Goal: Task Accomplishment & Management: Manage account settings

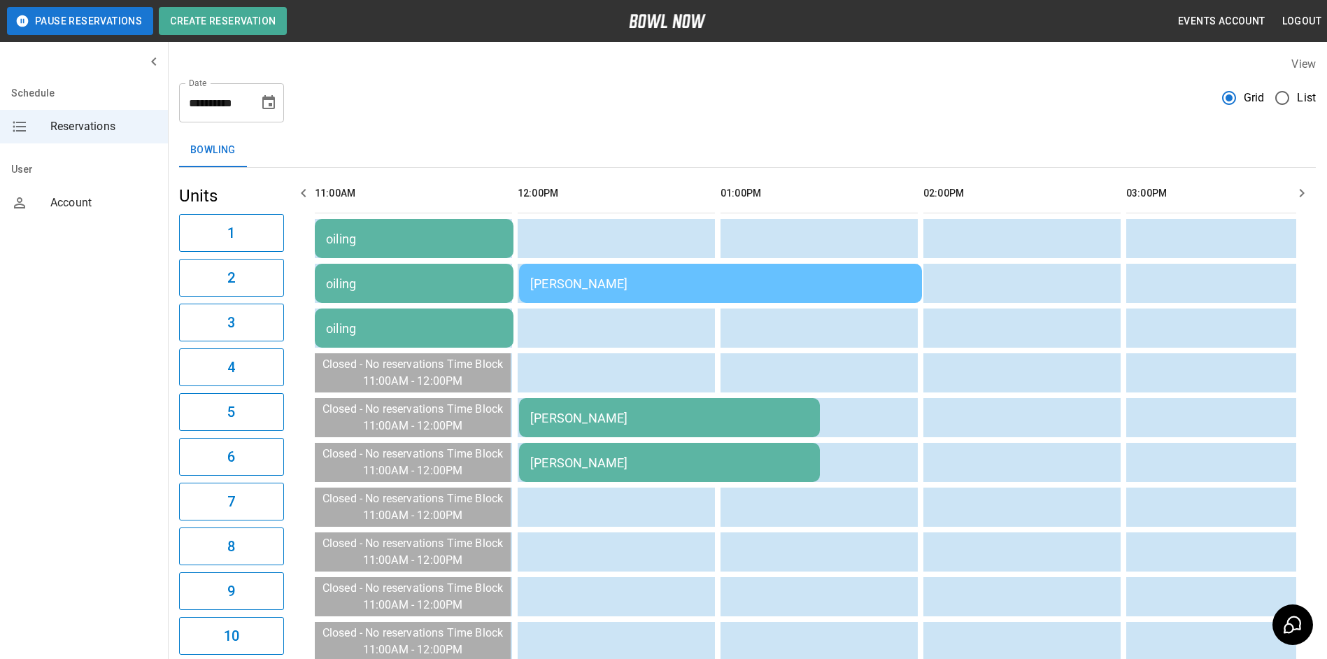
click at [654, 274] on td "[PERSON_NAME]" at bounding box center [720, 283] width 403 height 39
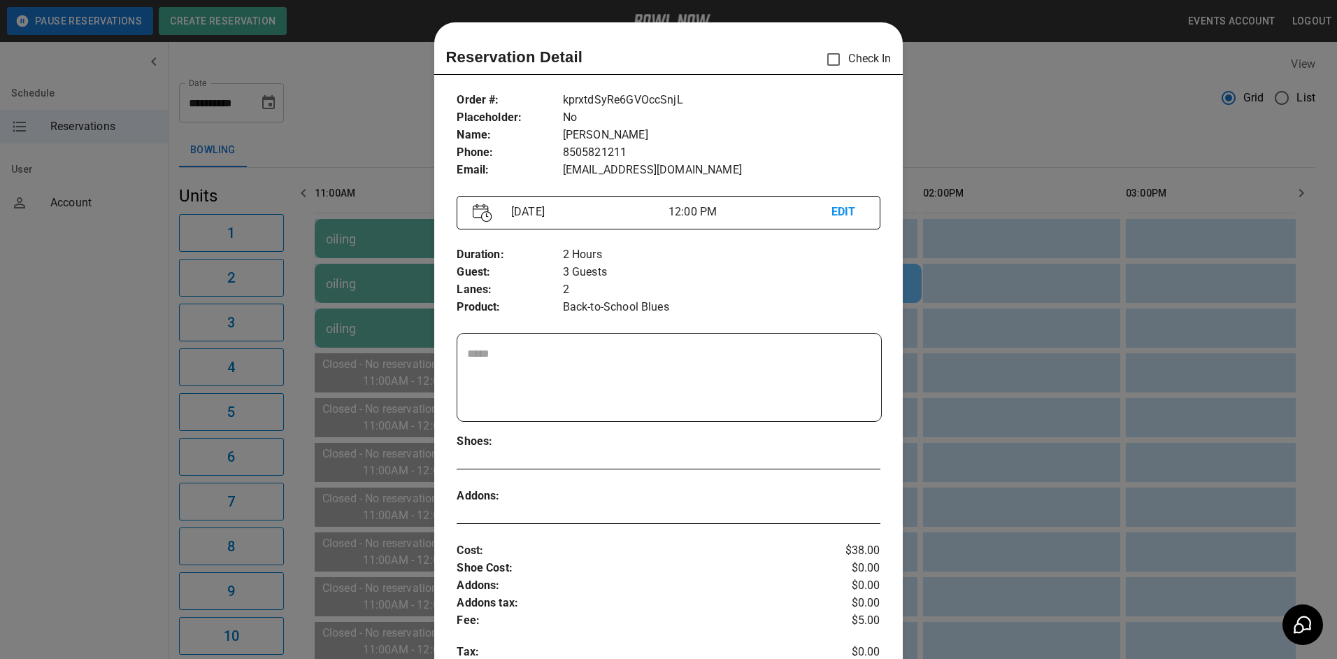
scroll to position [22, 0]
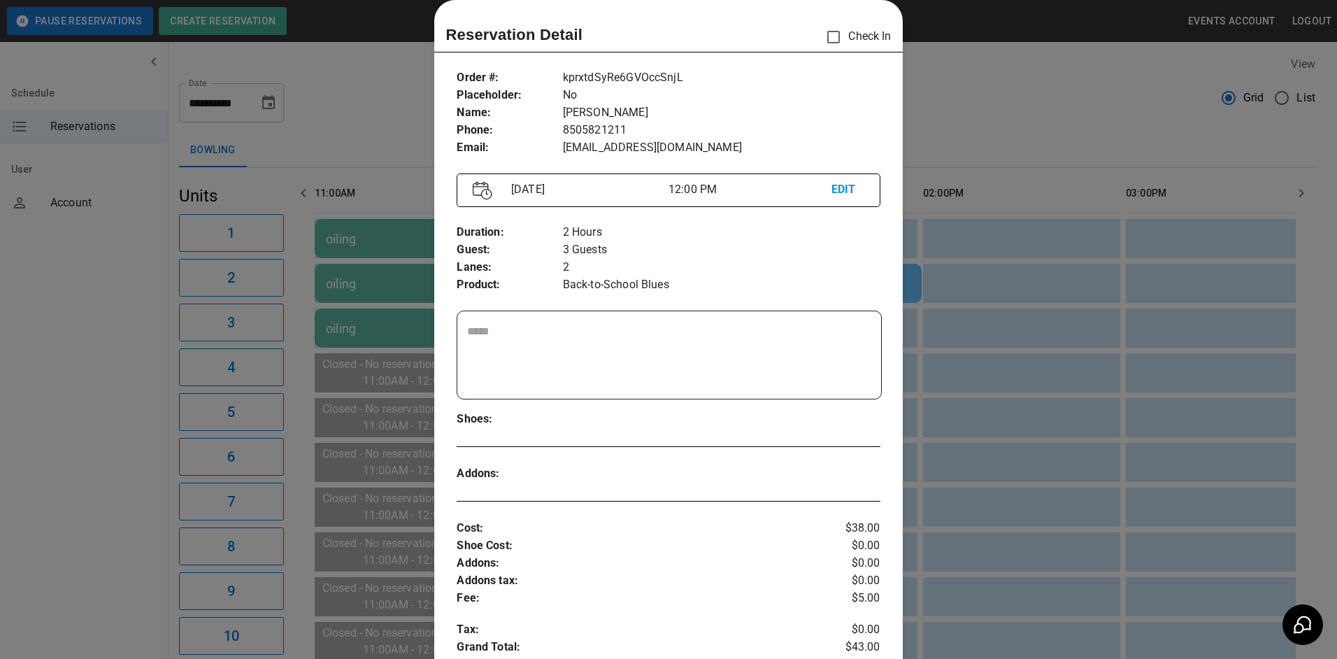
click at [976, 120] on div at bounding box center [668, 329] width 1337 height 659
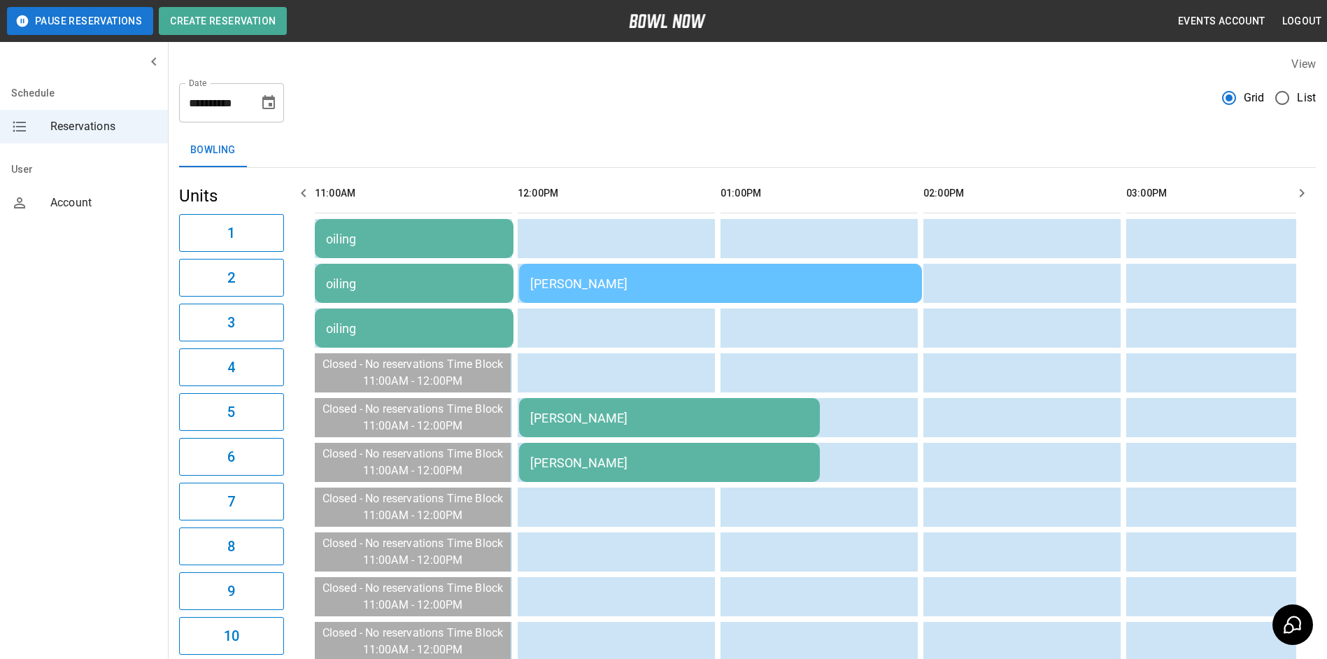
click at [978, 122] on div "**********" at bounding box center [747, 630] width 1159 height 1170
click at [584, 418] on div "[PERSON_NAME]" at bounding box center [669, 418] width 278 height 15
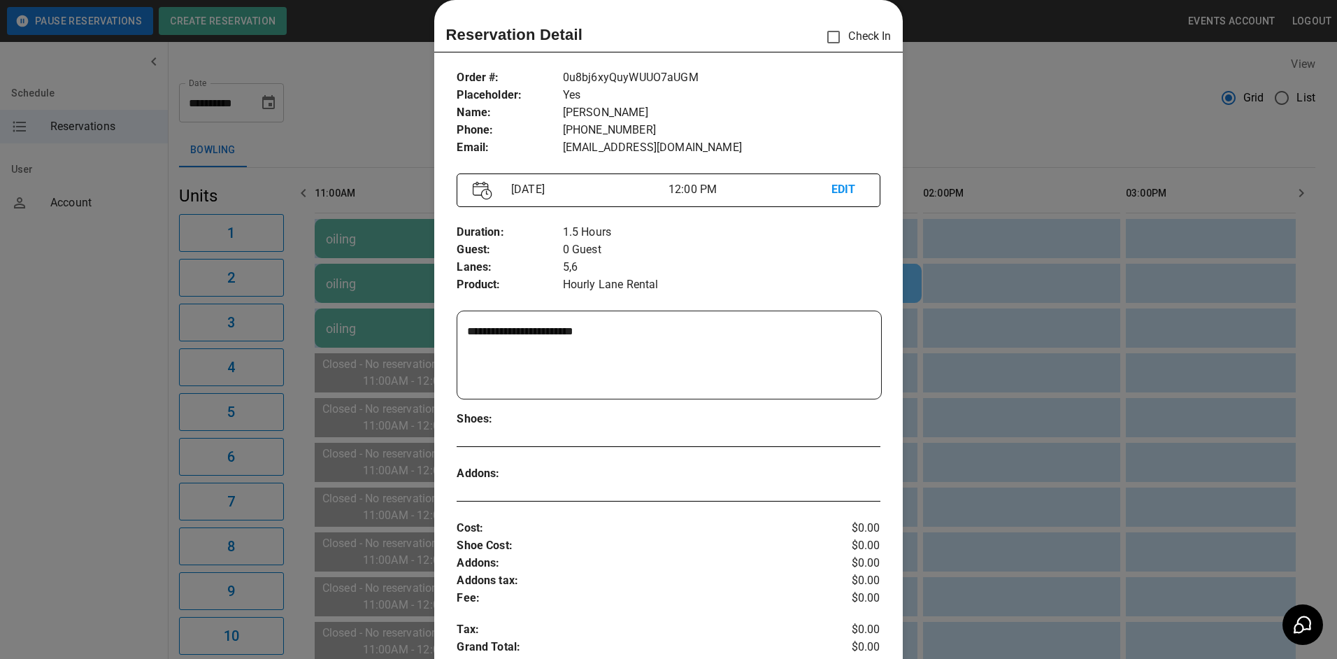
click at [1027, 415] on div at bounding box center [668, 329] width 1337 height 659
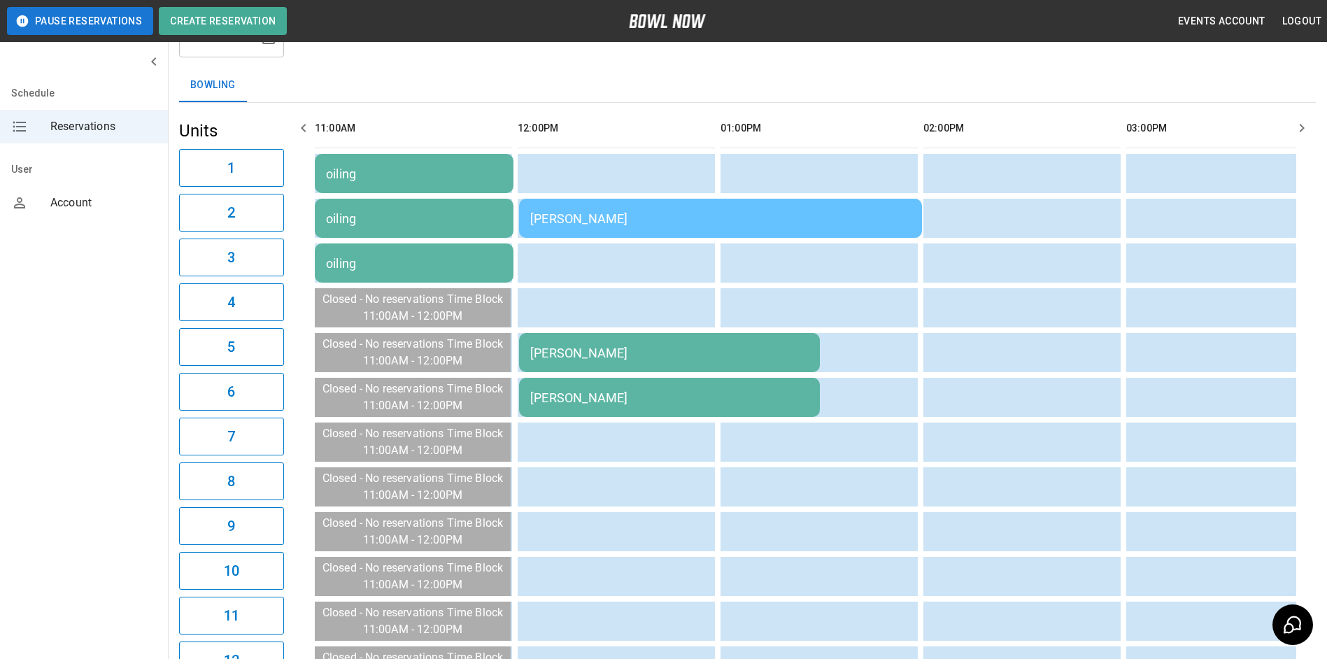
scroll to position [0, 0]
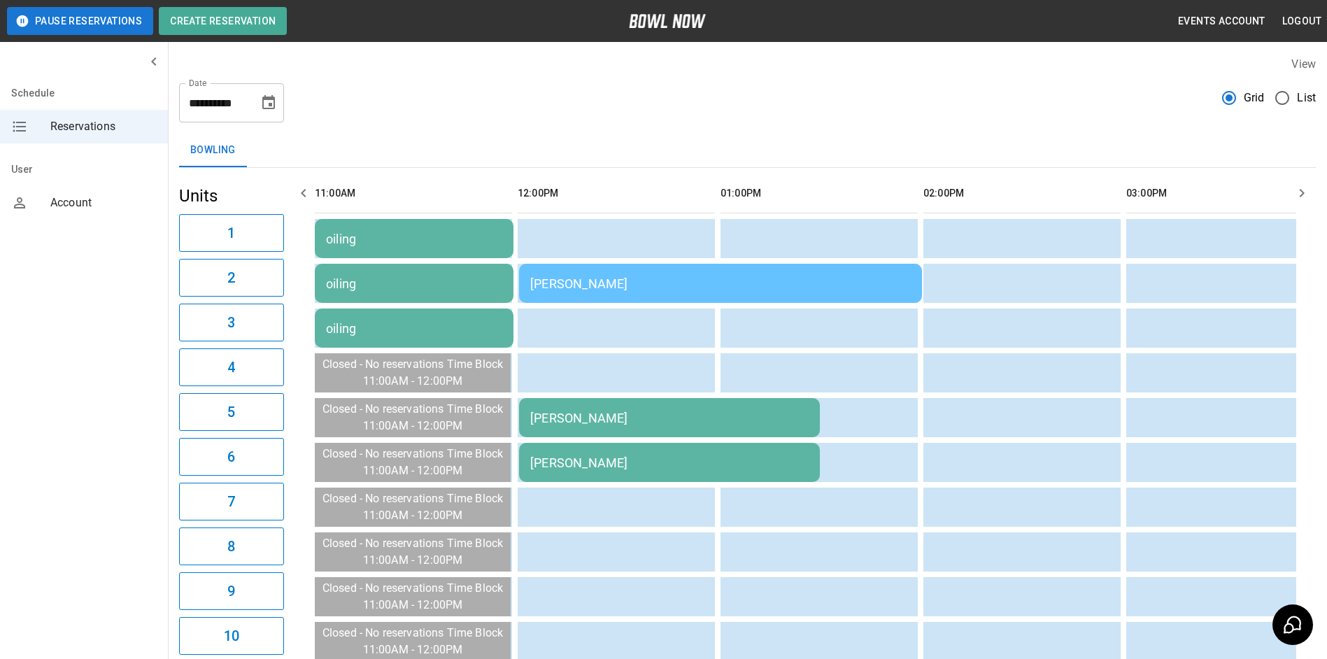
click at [483, 104] on div "**********" at bounding box center [747, 97] width 1137 height 50
click at [1303, 195] on icon "button" at bounding box center [1301, 193] width 17 height 17
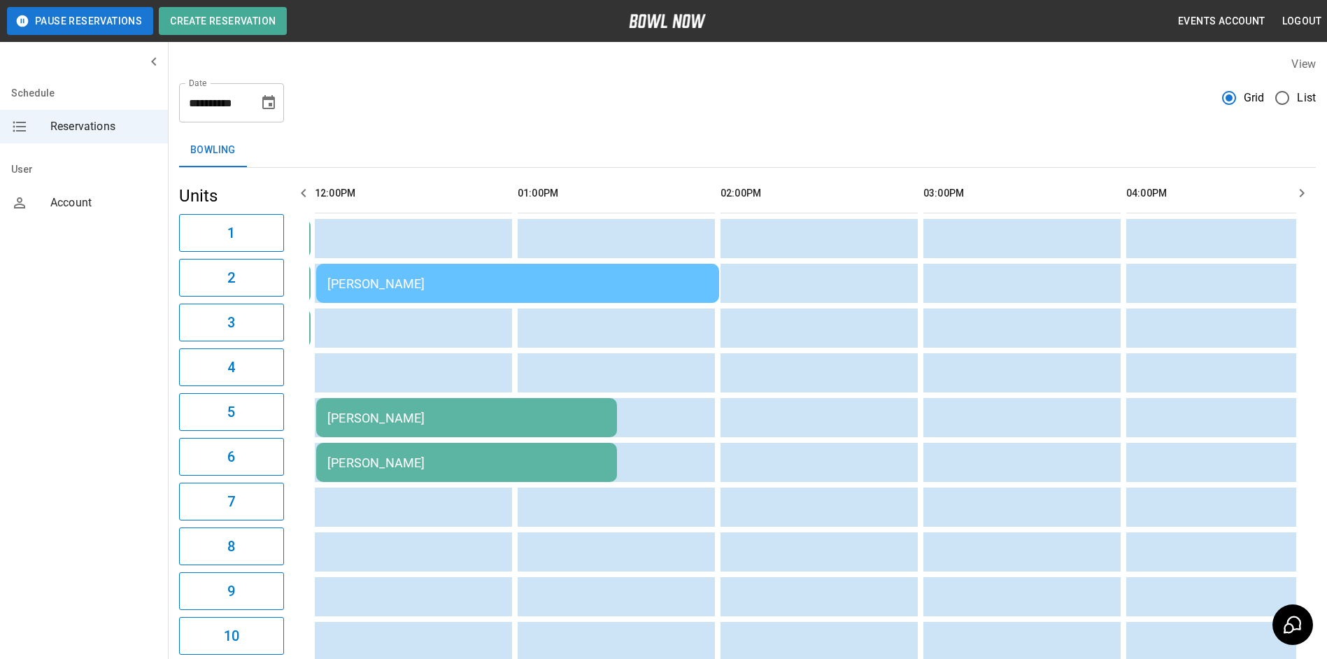
click at [1303, 195] on icon "button" at bounding box center [1301, 193] width 17 height 17
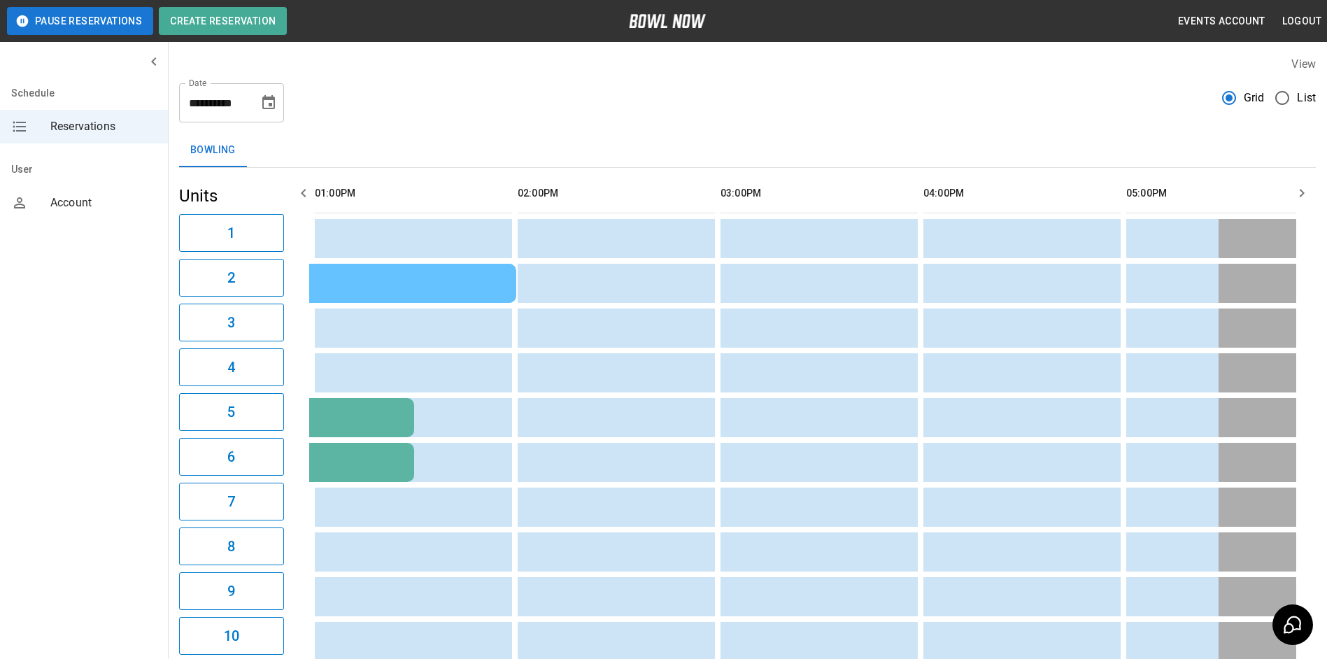
click at [1303, 195] on icon "button" at bounding box center [1301, 193] width 17 height 17
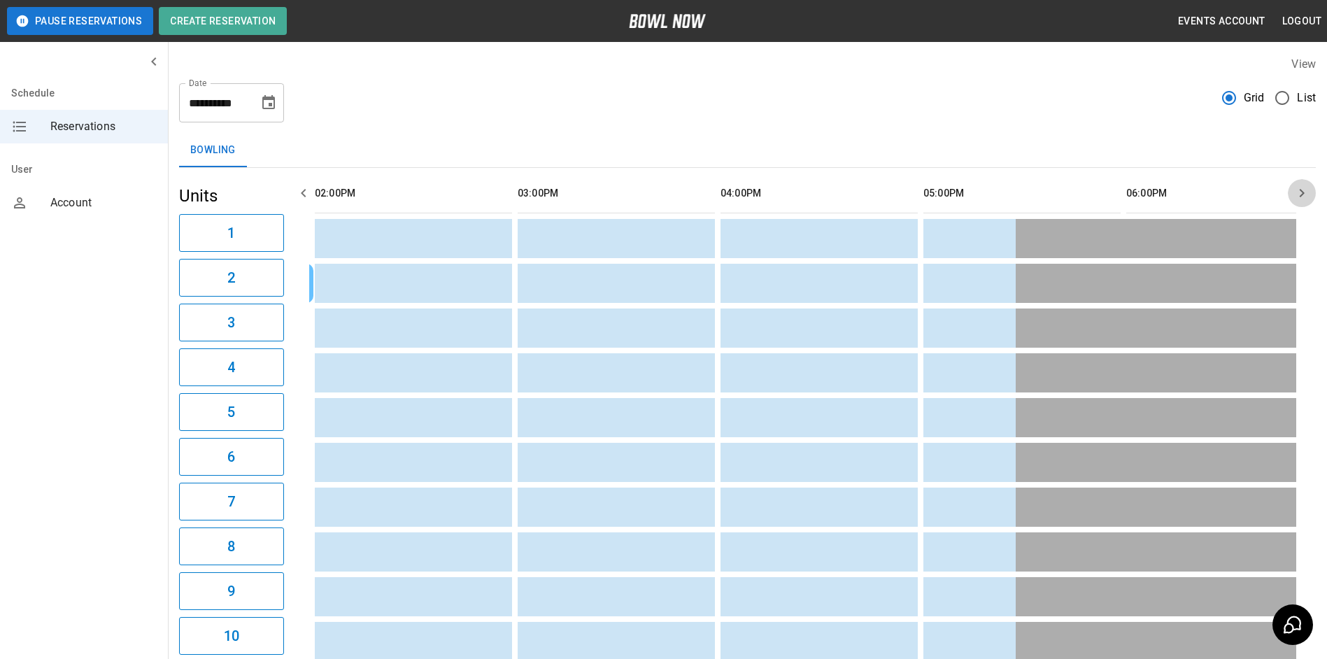
click at [1303, 195] on icon "button" at bounding box center [1301, 193] width 17 height 17
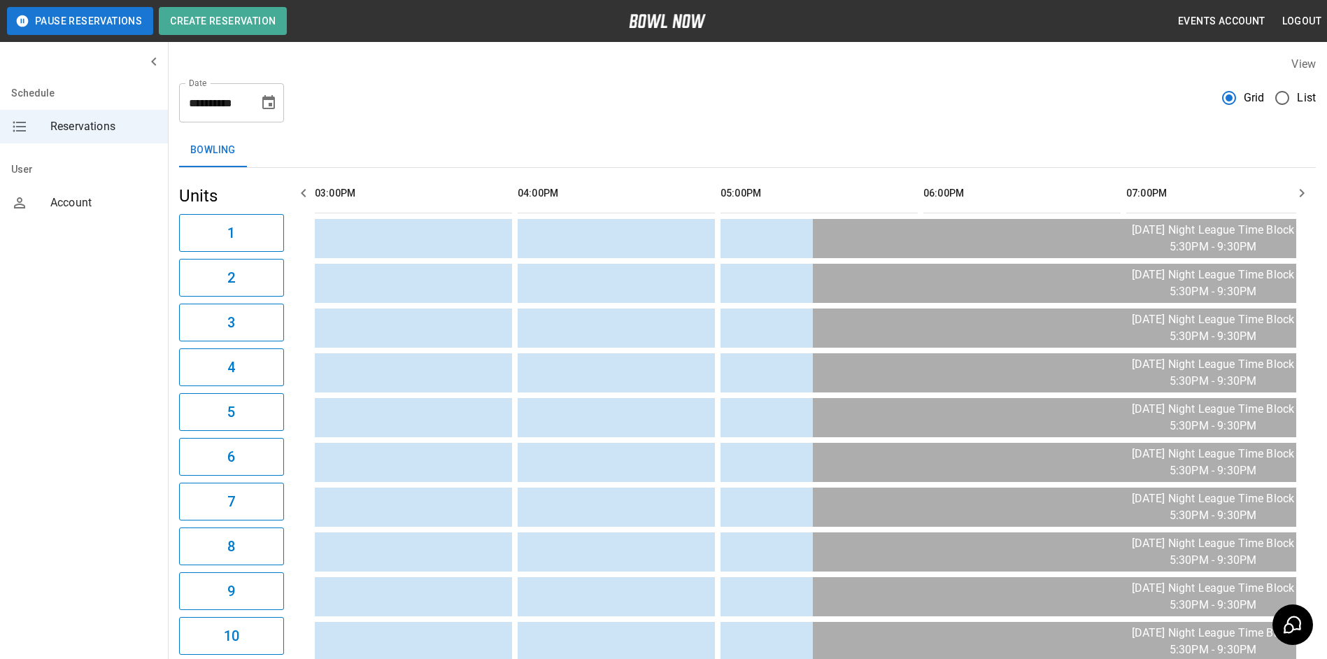
click at [1303, 195] on icon "button" at bounding box center [1301, 193] width 17 height 17
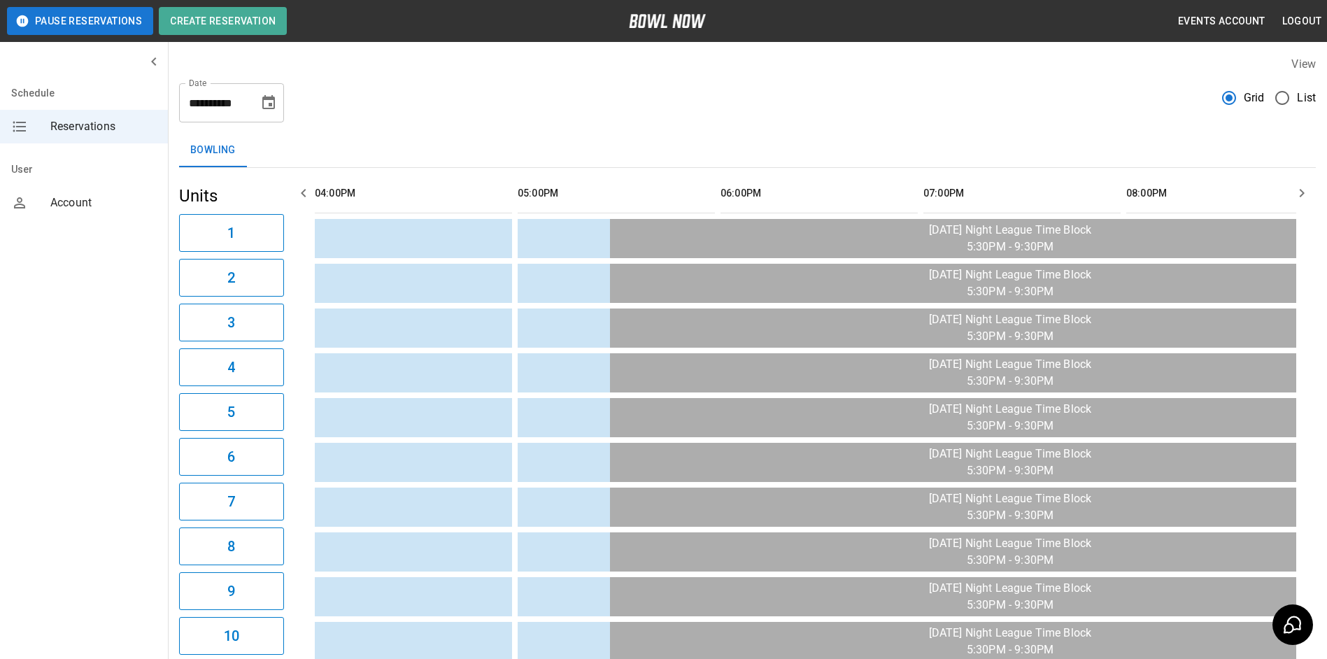
click at [1303, 195] on icon "button" at bounding box center [1301, 193] width 17 height 17
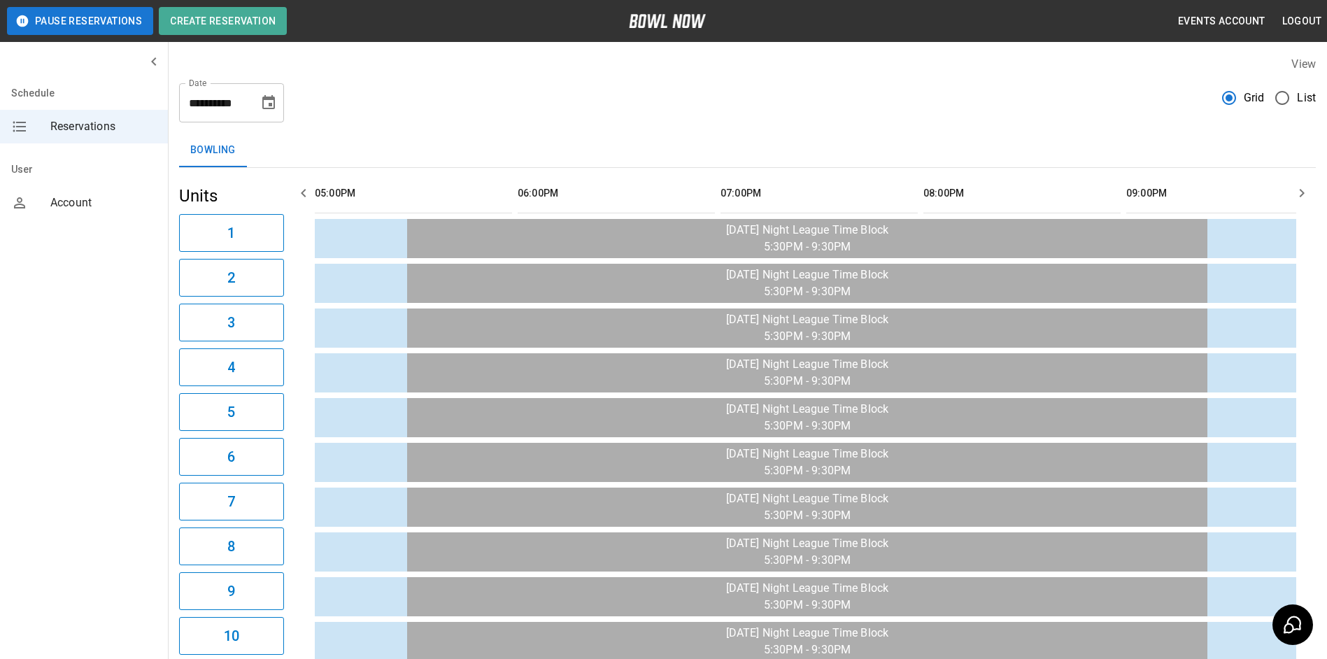
click at [1303, 195] on icon "button" at bounding box center [1301, 193] width 17 height 17
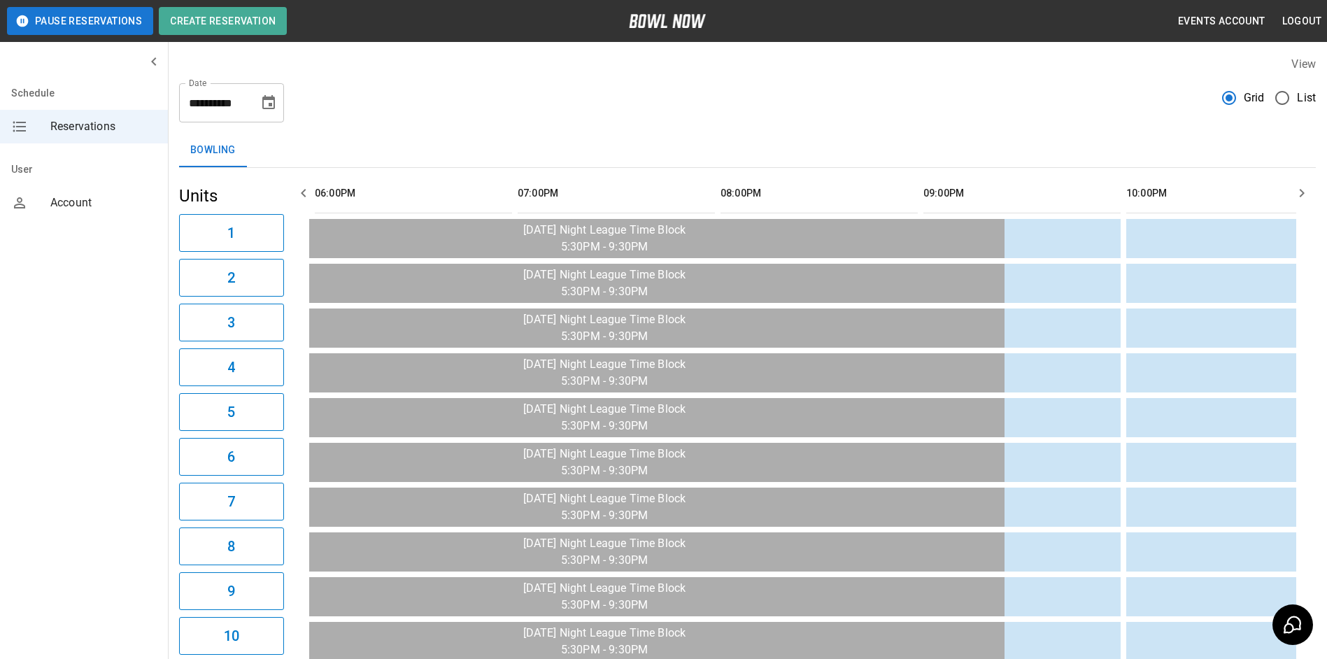
click at [1303, 195] on icon "button" at bounding box center [1301, 193] width 17 height 17
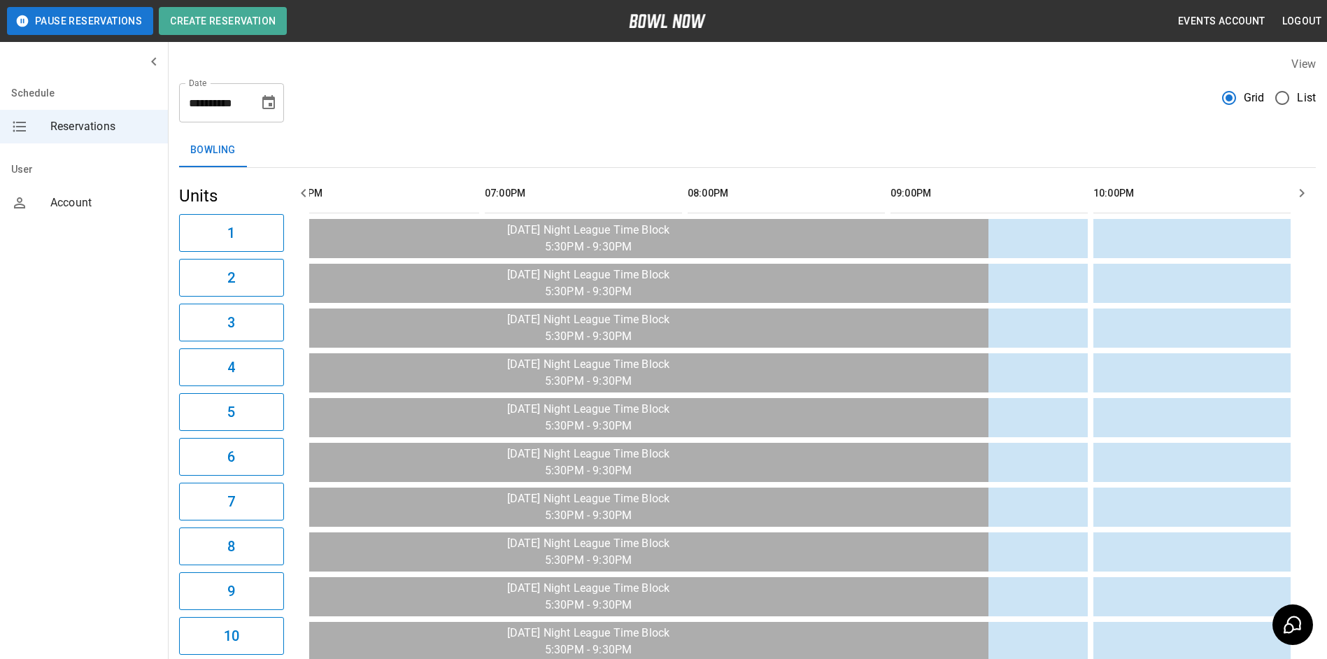
click at [1303, 195] on icon "button" at bounding box center [1301, 193] width 17 height 17
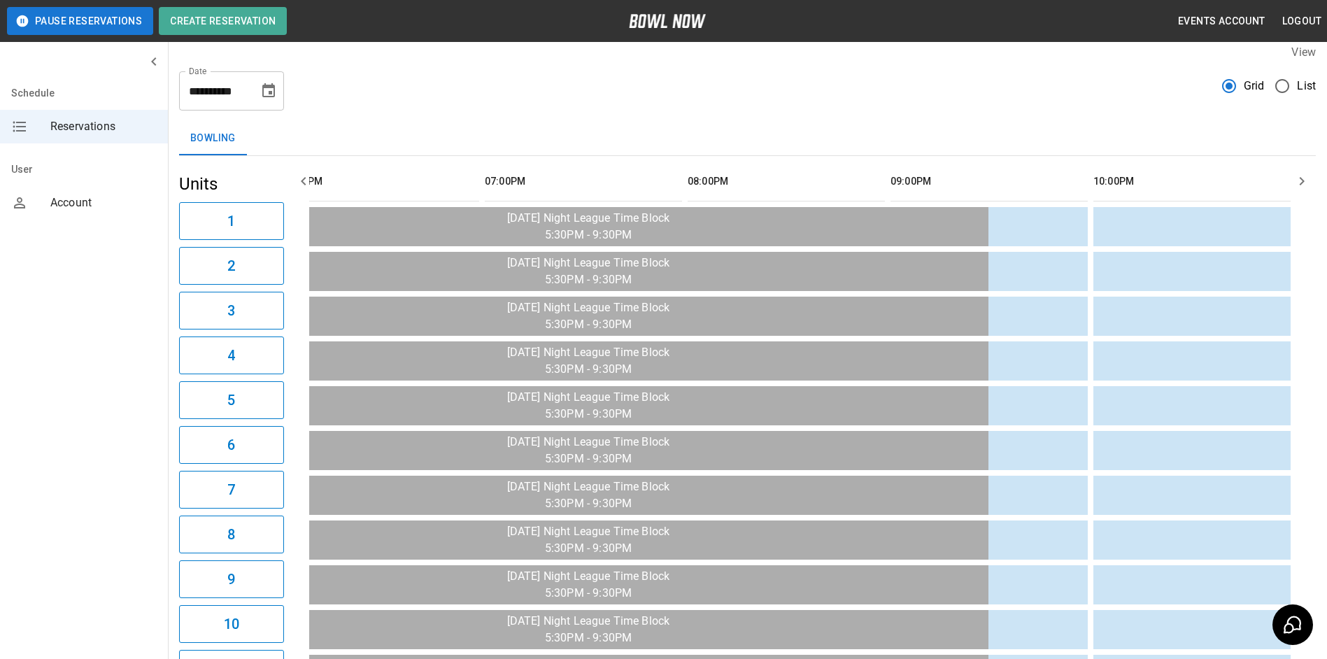
scroll to position [0, 0]
